Goal: Use online tool/utility: Use online tool/utility

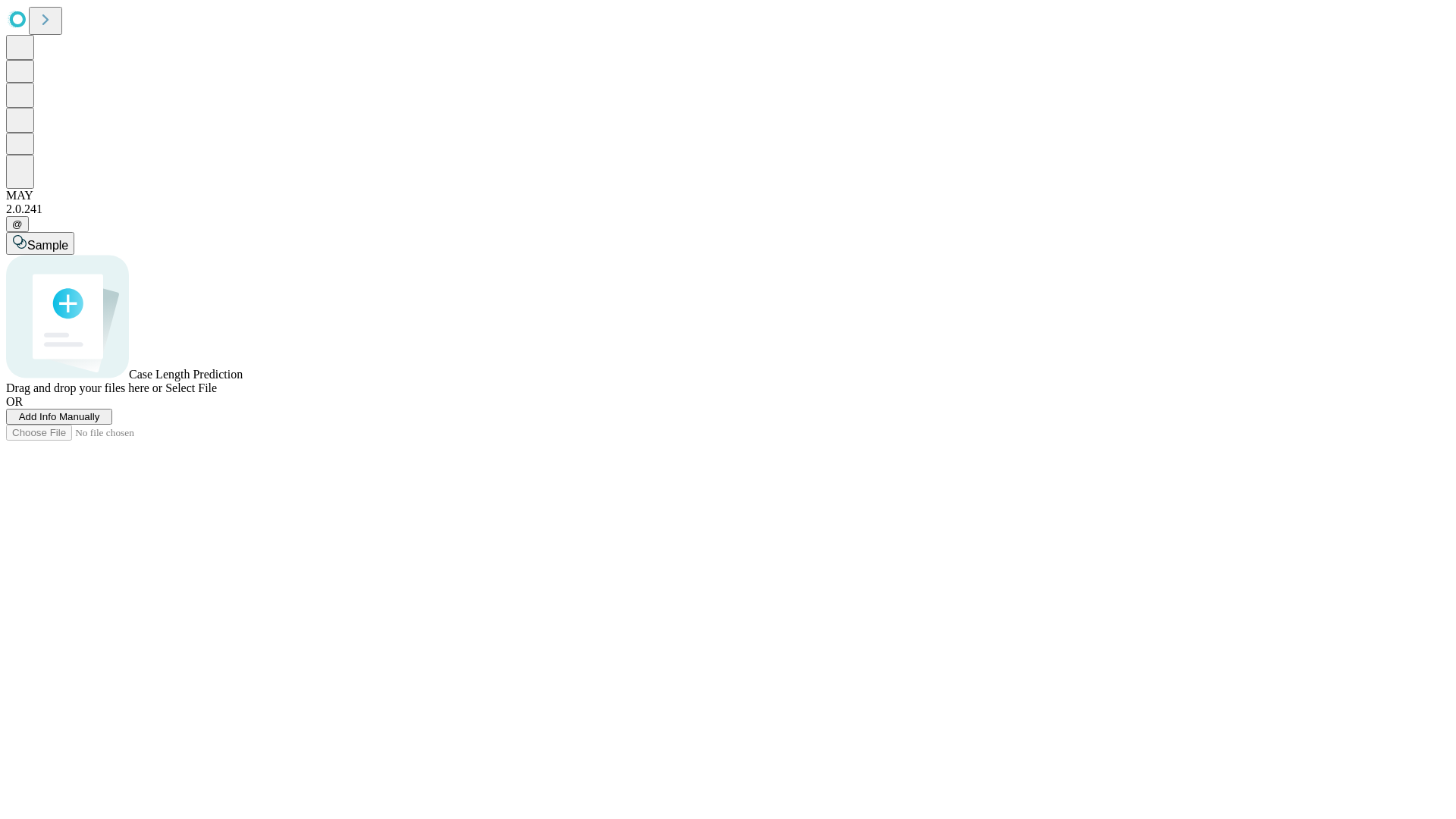
click at [217, 394] on span "Select File" at bounding box center [190, 388] width 51 height 13
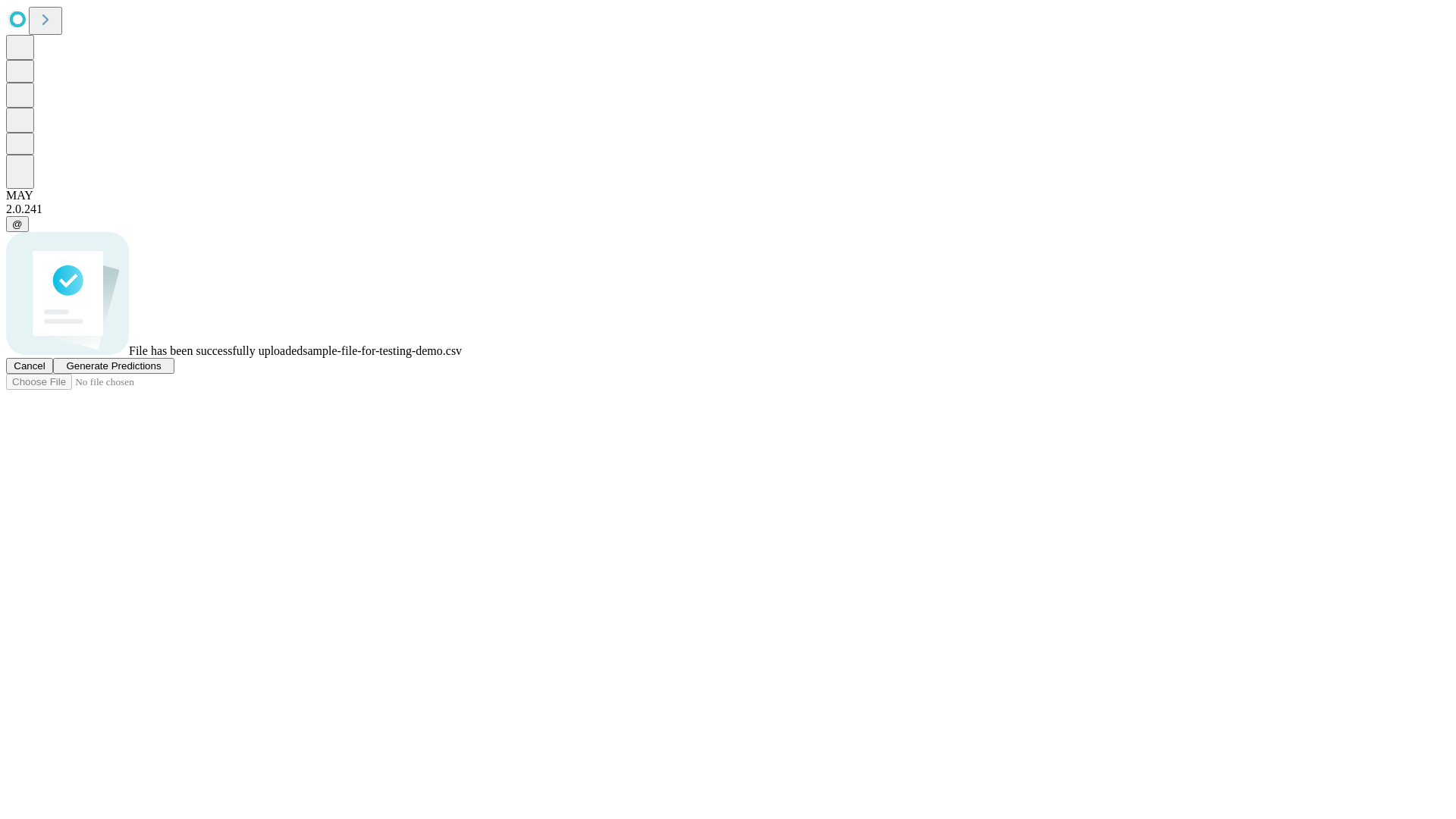
click at [161, 371] on span "Generate Predictions" at bounding box center [114, 366] width 95 height 11
